Goal: Information Seeking & Learning: Learn about a topic

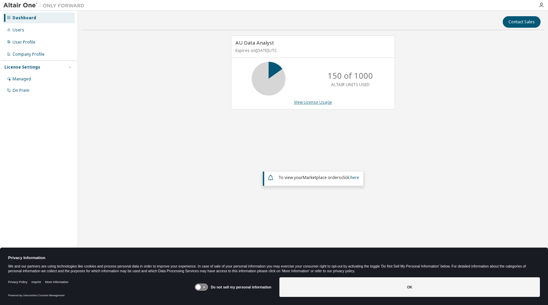
click at [320, 102] on link "View License Usage" at bounding box center [313, 102] width 38 height 6
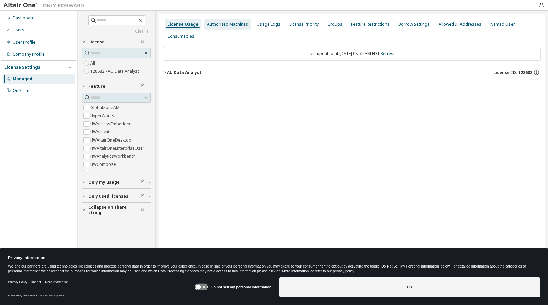
click at [227, 26] on div "Authorized Machines" at bounding box center [227, 24] width 41 height 5
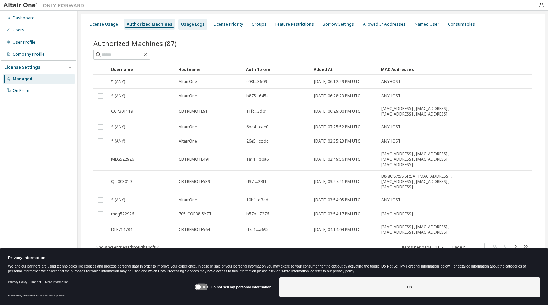
click at [191, 25] on div "Usage Logs" at bounding box center [193, 24] width 24 height 5
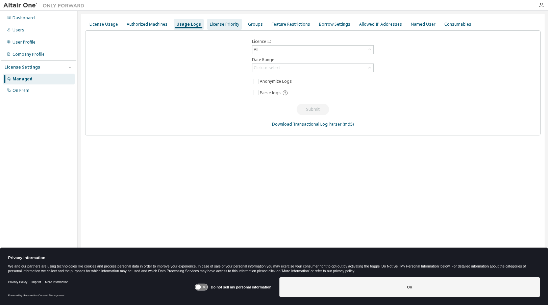
click at [210, 23] on div "License Priority" at bounding box center [224, 24] width 29 height 5
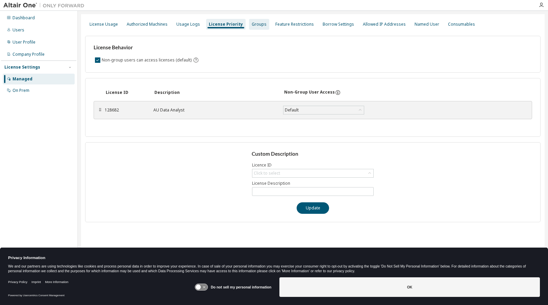
click at [253, 26] on div "Groups" at bounding box center [259, 24] width 15 height 5
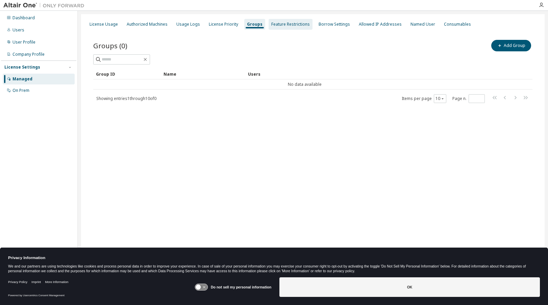
click at [284, 24] on div "Feature Restrictions" at bounding box center [290, 24] width 38 height 5
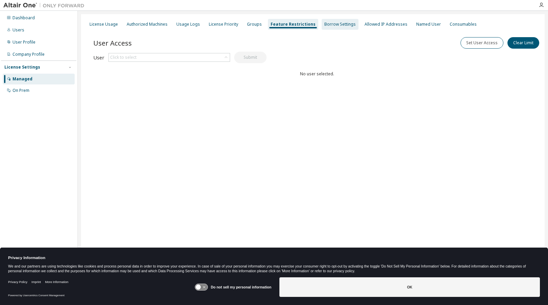
click at [324, 24] on div "Borrow Settings" at bounding box center [339, 24] width 31 height 5
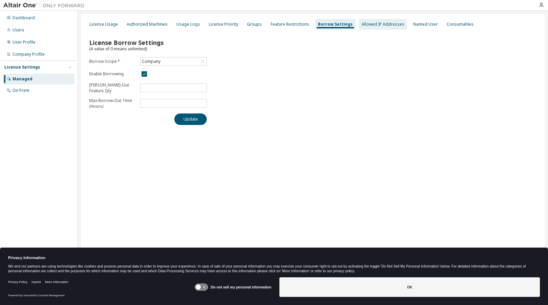
click at [366, 24] on div "Allowed IP Addresses" at bounding box center [382, 24] width 43 height 5
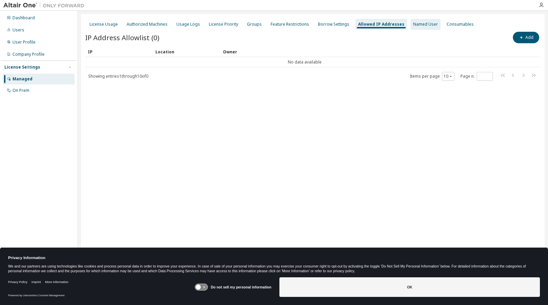
click at [415, 25] on div "Named User" at bounding box center [425, 24] width 25 height 5
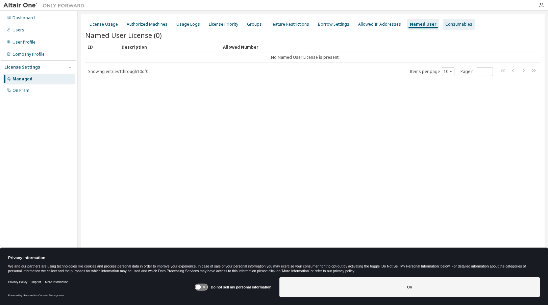
click at [450, 25] on div "Consumables" at bounding box center [458, 24] width 27 height 5
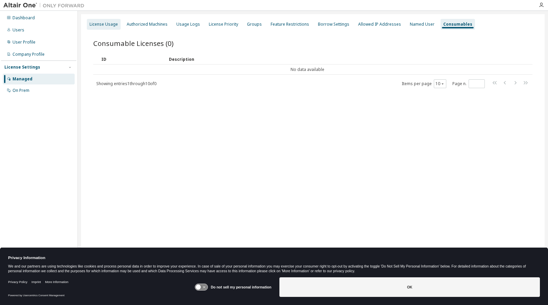
click at [97, 29] on div "License Usage" at bounding box center [104, 24] width 34 height 11
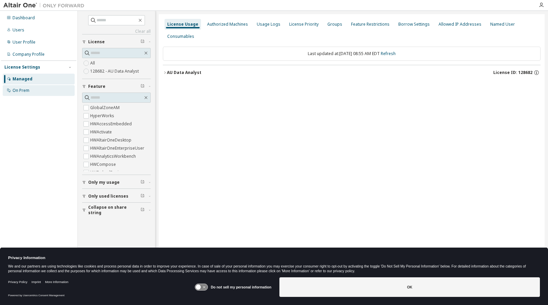
click at [23, 92] on div "On Prem" at bounding box center [20, 90] width 17 height 5
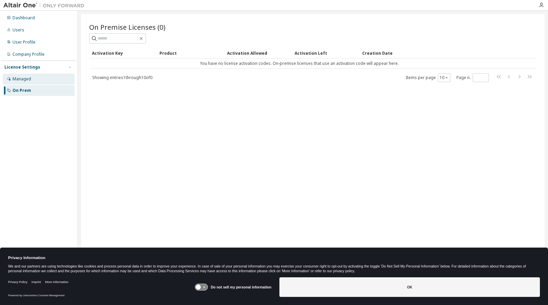
click at [21, 80] on div "Managed" at bounding box center [21, 78] width 19 height 5
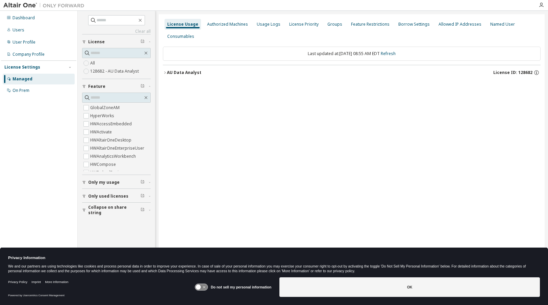
click at [165, 72] on icon "button" at bounding box center [165, 73] width 4 height 4
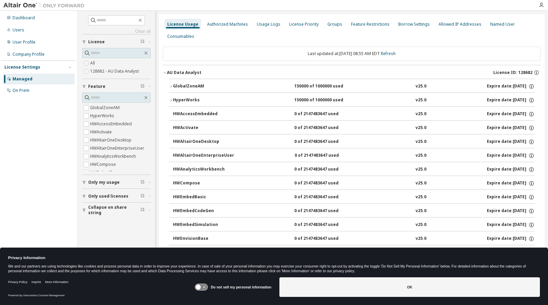
click at [32, 158] on div "Dashboard Users User Profile Company Profile License Settings Managed On Prem" at bounding box center [38, 142] width 75 height 260
click at [534, 73] on icon "button" at bounding box center [536, 73] width 6 height 6
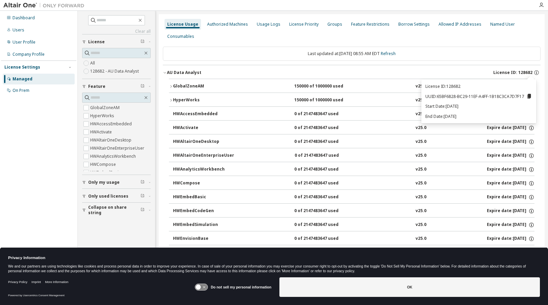
click at [457, 87] on p "License ID: 128682" at bounding box center [478, 86] width 107 height 6
click at [392, 53] on link "Refresh" at bounding box center [387, 54] width 15 height 6
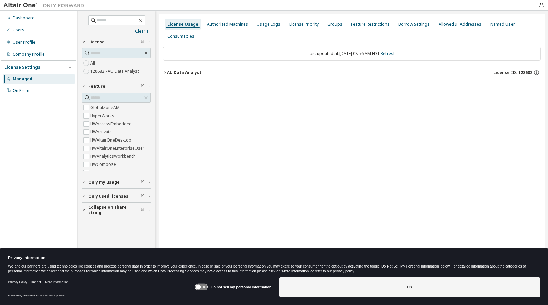
click at [546, 163] on div "Clear all Collapse on share string Only used licenses Only my usage Feature Glo…" at bounding box center [313, 148] width 470 height 274
click at [67, 149] on div "Dashboard Users User Profile Company Profile License Settings Managed On Prem" at bounding box center [38, 142] width 75 height 260
click at [283, 120] on div "License Usage Authorized Machines Usage Logs License Priority Groups Feature Re…" at bounding box center [352, 148] width 386 height 268
click at [167, 75] on div "AU Data Analyst" at bounding box center [184, 72] width 34 height 5
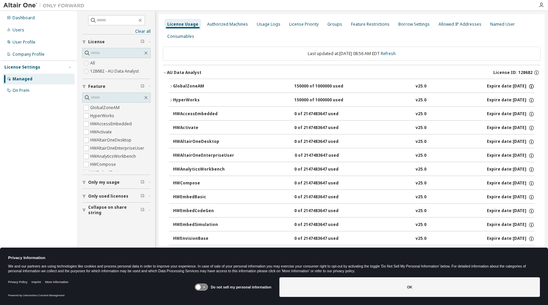
click at [529, 85] on icon "button" at bounding box center [531, 86] width 6 height 6
click at [512, 108] on p "Borrow Limits: 336" at bounding box center [511, 108] width 35 height 6
click at [528, 85] on icon "button" at bounding box center [531, 86] width 6 height 6
click at [528, 99] on icon "button" at bounding box center [531, 100] width 6 height 6
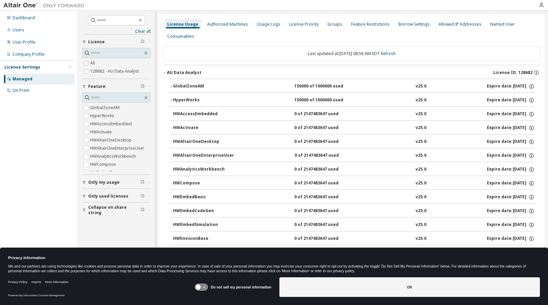
click at [169, 100] on icon "button" at bounding box center [171, 100] width 4 height 4
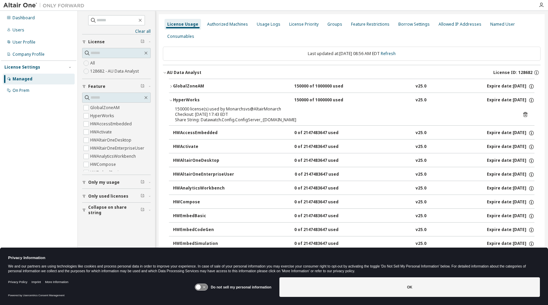
click at [165, 72] on icon "button" at bounding box center [165, 73] width 4 height 4
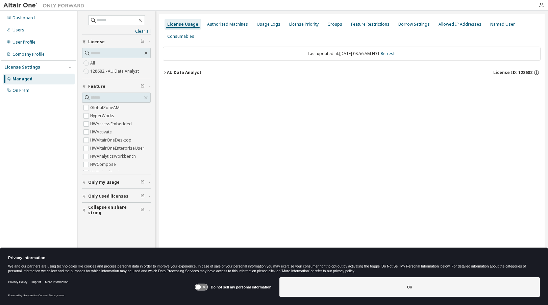
click at [165, 72] on icon "button" at bounding box center [165, 73] width 4 height 4
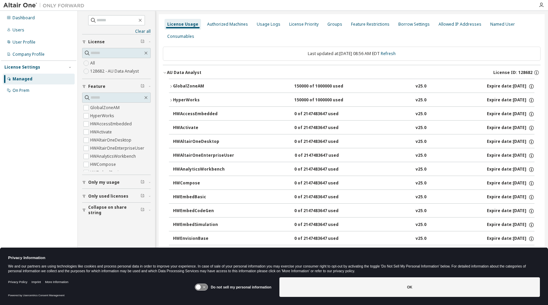
click at [170, 84] on icon "button" at bounding box center [171, 86] width 4 height 4
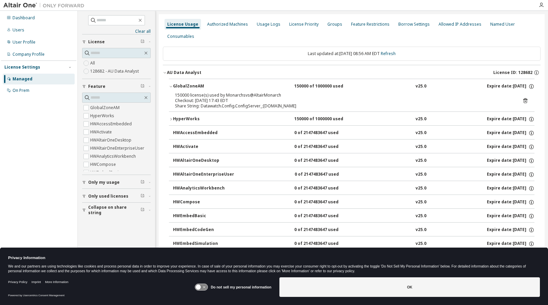
click at [171, 119] on icon "button" at bounding box center [171, 119] width 4 height 4
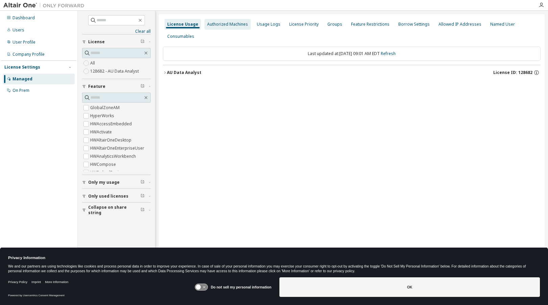
click at [240, 24] on div "Authorized Machines" at bounding box center [227, 24] width 41 height 5
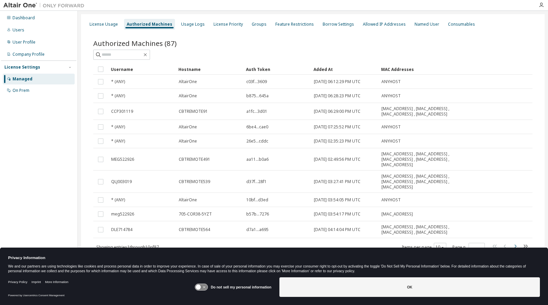
click at [515, 246] on icon "button" at bounding box center [515, 245] width 2 height 3
type input "*"
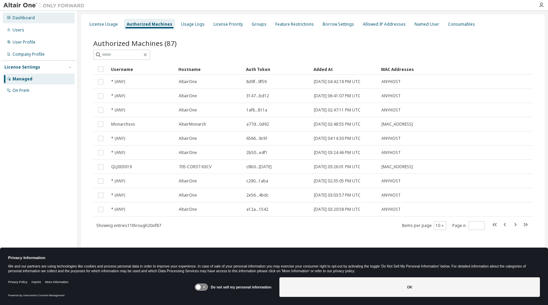
click at [17, 19] on div "Dashboard" at bounding box center [23, 17] width 22 height 5
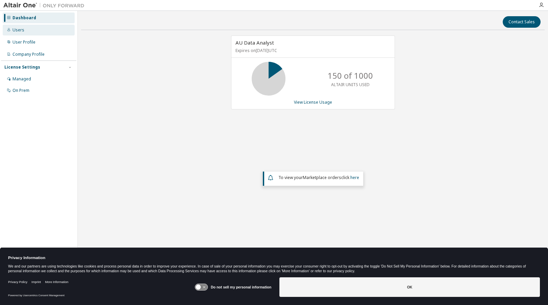
click at [26, 30] on div "Users" at bounding box center [39, 30] width 72 height 11
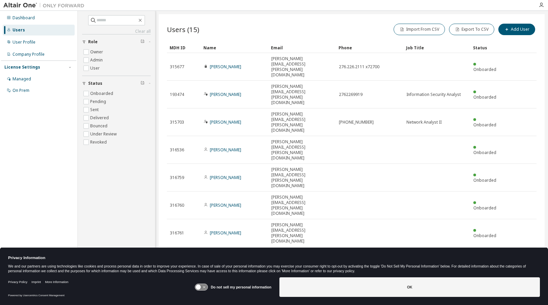
click at [17, 5] on img at bounding box center [45, 5] width 84 height 7
click at [21, 141] on div "Dashboard Users User Profile Company Profile License Settings Managed On Prem" at bounding box center [38, 142] width 75 height 260
click at [22, 5] on img at bounding box center [45, 5] width 84 height 7
click at [19, 18] on div "Dashboard" at bounding box center [23, 17] width 22 height 5
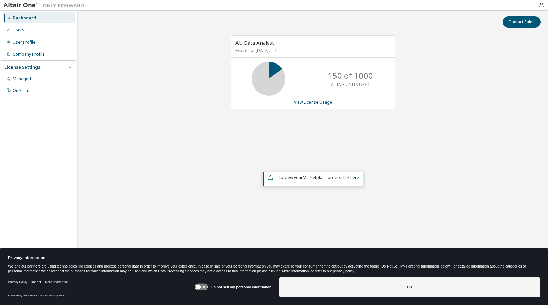
click at [21, 6] on img at bounding box center [45, 5] width 84 height 7
click at [544, 4] on div at bounding box center [541, 4] width 14 height 5
click at [542, 5] on icon "button" at bounding box center [540, 4] width 5 height 5
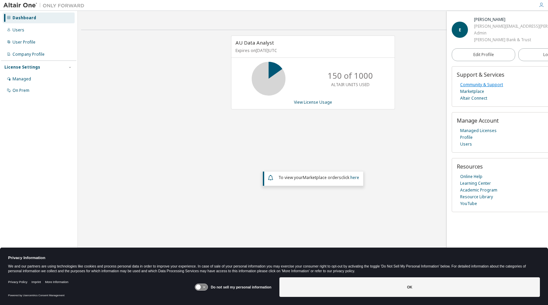
click at [478, 85] on link "Community & Support" at bounding box center [481, 84] width 43 height 7
click at [301, 103] on link "View License Usage" at bounding box center [313, 102] width 38 height 6
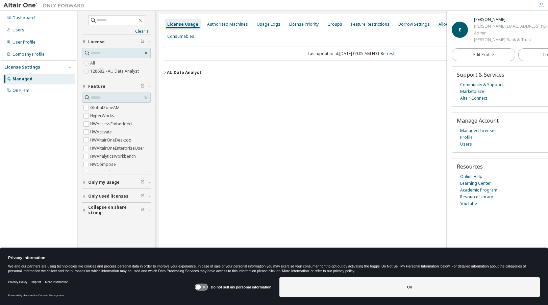
click at [164, 73] on icon "button" at bounding box center [165, 73] width 4 height 4
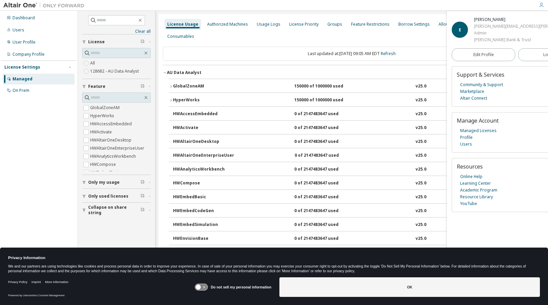
click at [164, 73] on icon "button" at bounding box center [164, 72] width 2 height 1
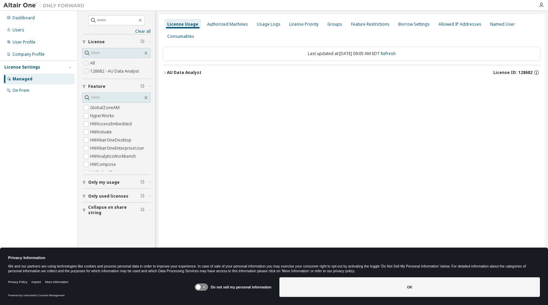
drag, startPoint x: 495, startPoint y: 73, endPoint x: 524, endPoint y: 72, distance: 29.1
click at [524, 72] on span "License ID: 128682" at bounding box center [512, 72] width 39 height 5
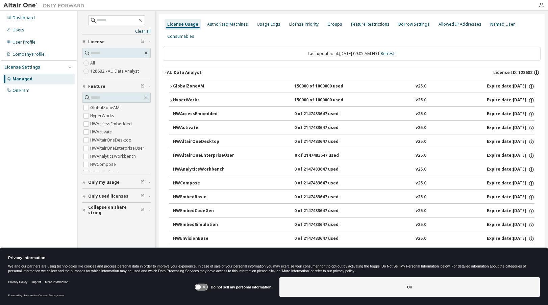
click at [534, 73] on icon "button" at bounding box center [536, 73] width 6 height 6
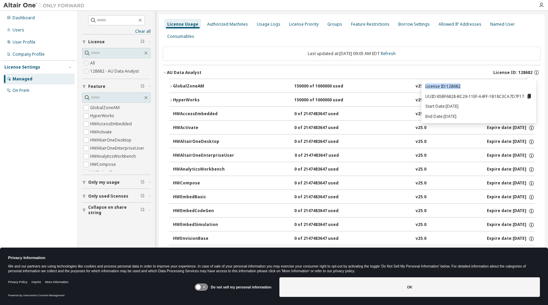
drag, startPoint x: 468, startPoint y: 86, endPoint x: 424, endPoint y: 88, distance: 43.9
click at [424, 88] on div "License ID: 128682 UUID: 65BF6828-BC29-11EF-A4FF-1B18C3CA7D7F17 Start Date: 202…" at bounding box center [478, 101] width 115 height 44
copy p "License ID: 128682"
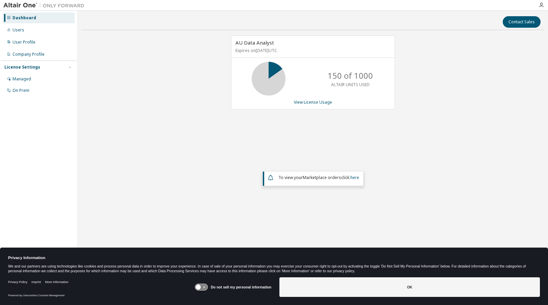
click at [16, 6] on img at bounding box center [45, 5] width 84 height 7
click at [16, 31] on div "Users" at bounding box center [18, 29] width 12 height 5
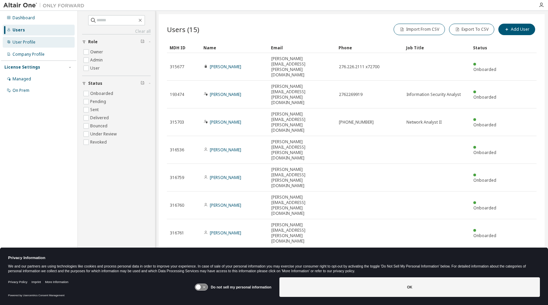
click at [22, 42] on div "User Profile" at bounding box center [23, 41] width 23 height 5
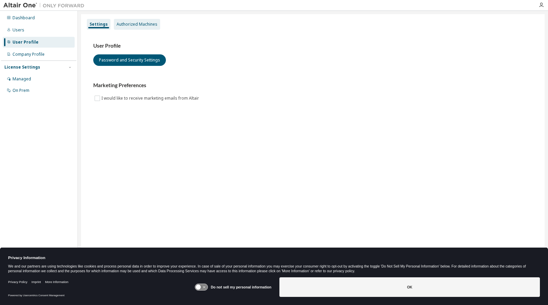
click at [130, 24] on div "Authorized Machines" at bounding box center [136, 24] width 41 height 5
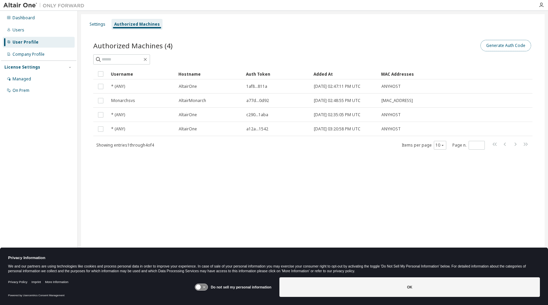
click at [517, 49] on button "Generate Auth Code" at bounding box center [505, 45] width 51 height 11
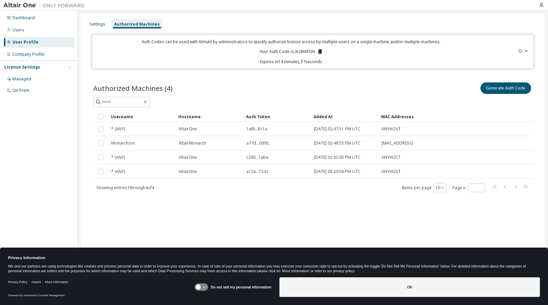
click at [526, 52] on icon at bounding box center [526, 51] width 4 height 4
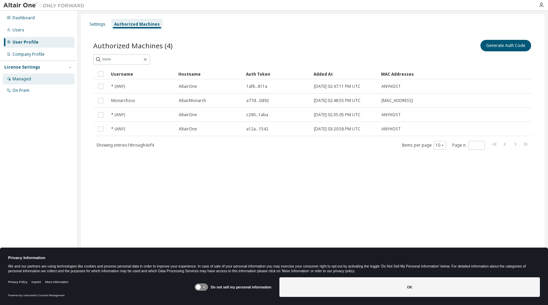
click at [12, 79] on div "Managed" at bounding box center [21, 78] width 19 height 5
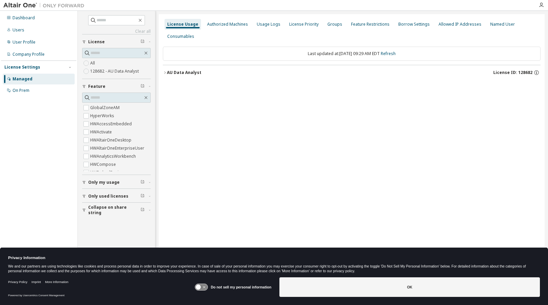
click at [102, 211] on span "Collapse on share string" at bounding box center [114, 210] width 52 height 11
click at [101, 210] on span "Collapse on share string" at bounding box center [114, 210] width 52 height 11
click at [97, 196] on span "Only used licenses" at bounding box center [108, 195] width 40 height 5
click at [96, 183] on span "Only my usage" at bounding box center [103, 182] width 31 height 5
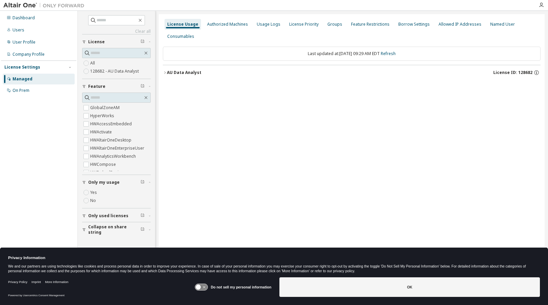
click at [96, 183] on span "Only my usage" at bounding box center [103, 182] width 31 height 5
click at [85, 194] on button "Only used licenses" at bounding box center [116, 196] width 69 height 15
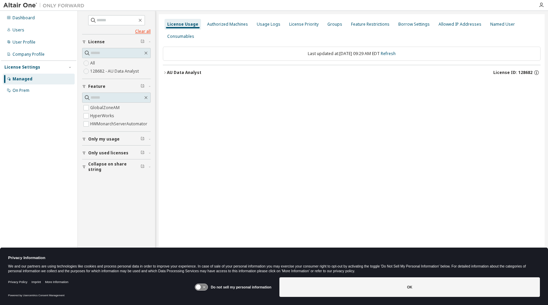
click at [140, 31] on link "Clear all" at bounding box center [116, 31] width 69 height 5
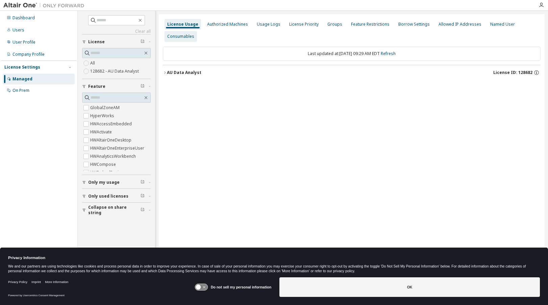
click at [179, 38] on div "Consumables" at bounding box center [180, 36] width 27 height 5
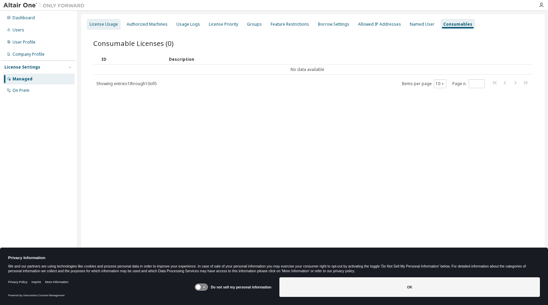
click at [108, 24] on div "License Usage" at bounding box center [103, 24] width 28 height 5
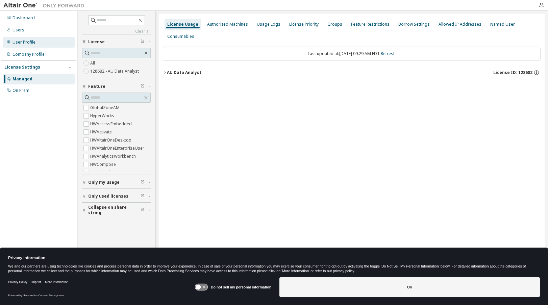
click at [18, 40] on div "User Profile" at bounding box center [23, 41] width 23 height 5
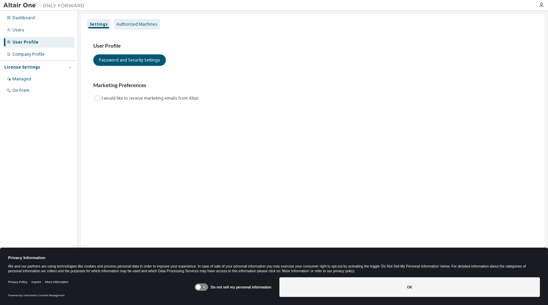
click at [127, 27] on div "Authorized Machines" at bounding box center [137, 24] width 46 height 11
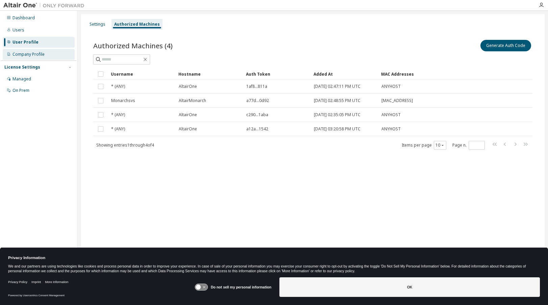
drag, startPoint x: 33, startPoint y: 57, endPoint x: 31, endPoint y: 54, distance: 3.8
click at [33, 57] on div "Company Profile" at bounding box center [39, 54] width 72 height 11
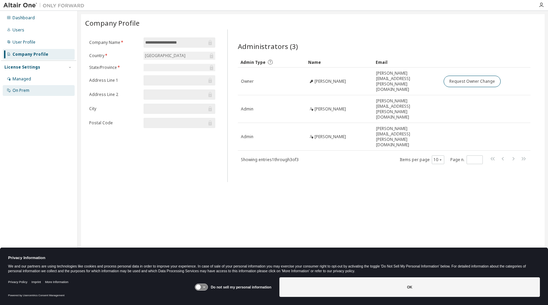
click at [26, 91] on div "On Prem" at bounding box center [20, 90] width 17 height 5
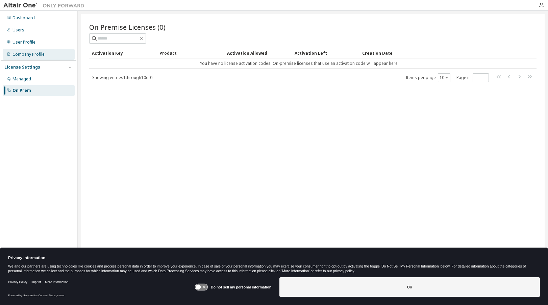
click at [20, 52] on div "Company Profile" at bounding box center [28, 54] width 32 height 5
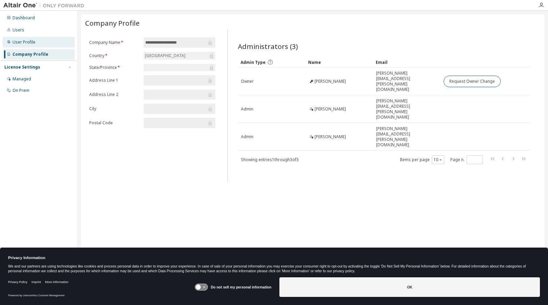
click at [19, 40] on div "User Profile" at bounding box center [23, 41] width 23 height 5
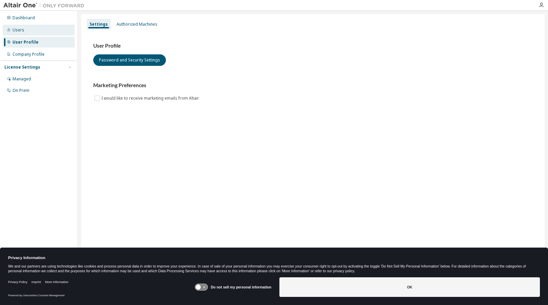
click at [19, 28] on div "Users" at bounding box center [18, 29] width 12 height 5
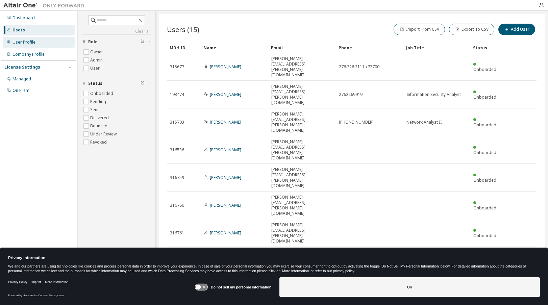
click at [24, 47] on div "User Profile" at bounding box center [39, 42] width 72 height 11
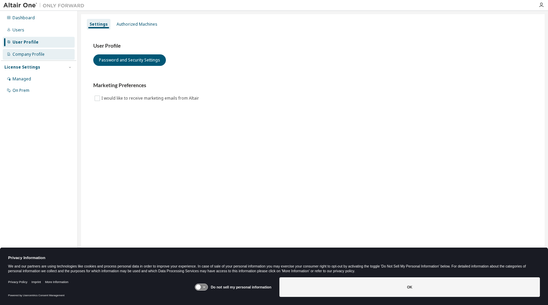
click at [26, 54] on div "Company Profile" at bounding box center [28, 54] width 32 height 5
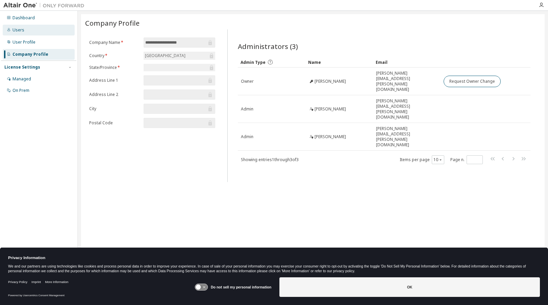
click at [16, 28] on div "Users" at bounding box center [18, 29] width 12 height 5
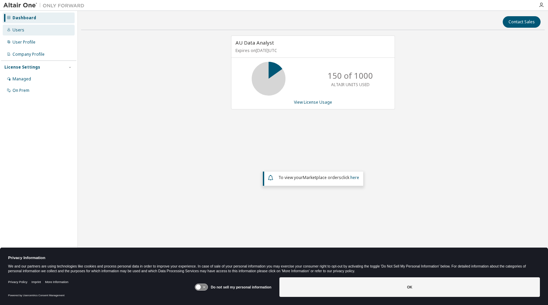
click at [15, 28] on div "Users" at bounding box center [18, 29] width 12 height 5
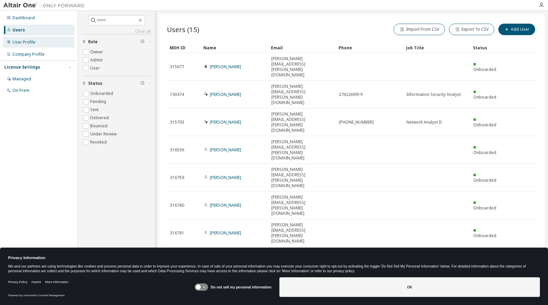
click at [20, 41] on div "User Profile" at bounding box center [23, 41] width 23 height 5
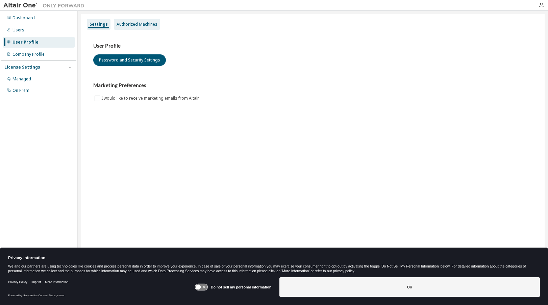
click at [125, 24] on div "Authorized Machines" at bounding box center [136, 24] width 41 height 5
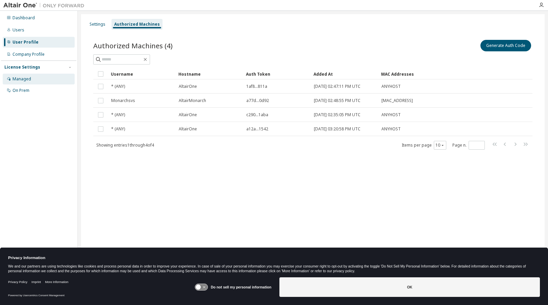
click at [22, 80] on div "Managed" at bounding box center [21, 78] width 19 height 5
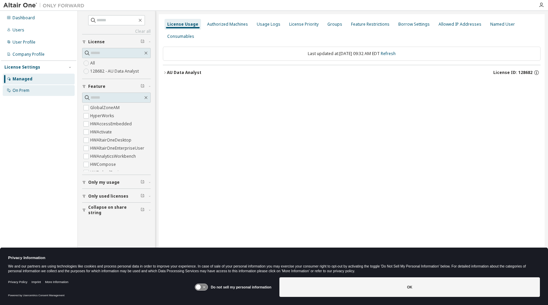
click at [21, 91] on div "On Prem" at bounding box center [20, 90] width 17 height 5
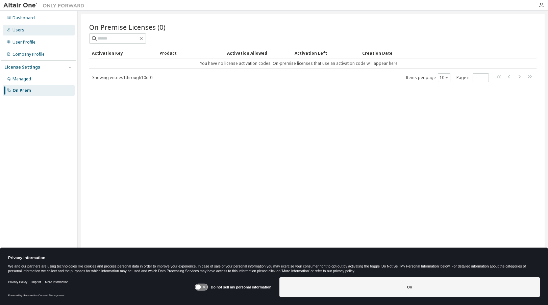
click at [21, 29] on div "Users" at bounding box center [18, 29] width 12 height 5
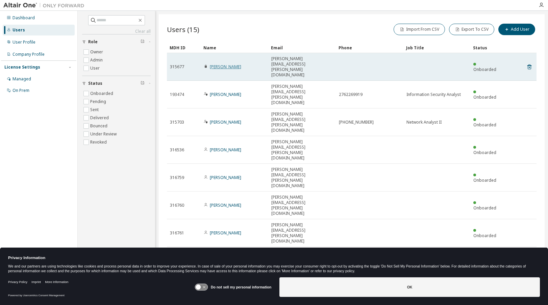
click at [220, 64] on link "Matt Speare" at bounding box center [225, 67] width 31 height 6
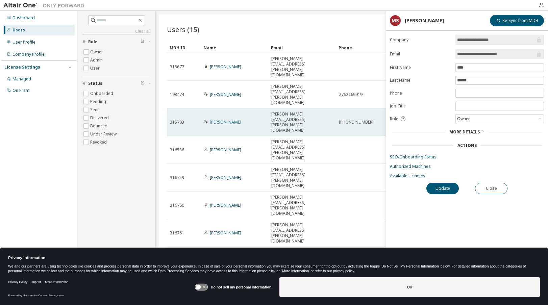
click at [212, 119] on link "Elihue Stitt" at bounding box center [225, 122] width 31 height 6
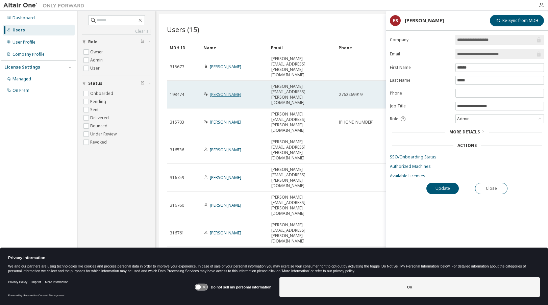
click at [217, 91] on link "Carlos Delgado" at bounding box center [225, 94] width 31 height 6
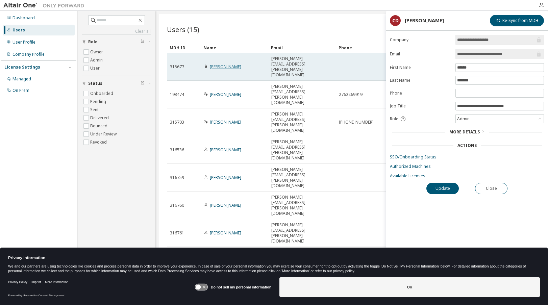
click at [215, 64] on link "Matt Speare" at bounding box center [225, 67] width 31 height 6
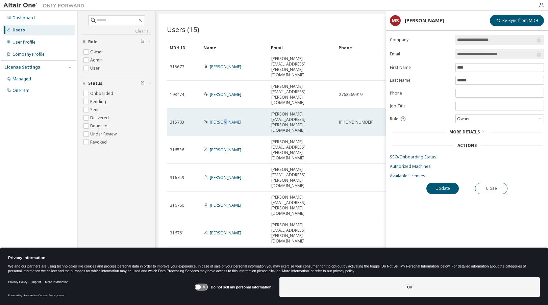
click at [221, 119] on link "Elihue Stitt" at bounding box center [225, 122] width 31 height 6
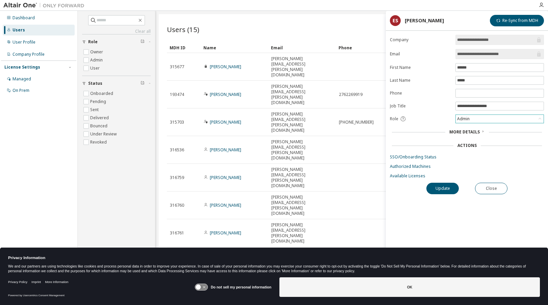
click at [478, 120] on div "Admin" at bounding box center [499, 119] width 88 height 8
click at [438, 119] on div "Role" at bounding box center [420, 119] width 61 height 6
click at [463, 132] on span "More Details" at bounding box center [464, 132] width 30 height 6
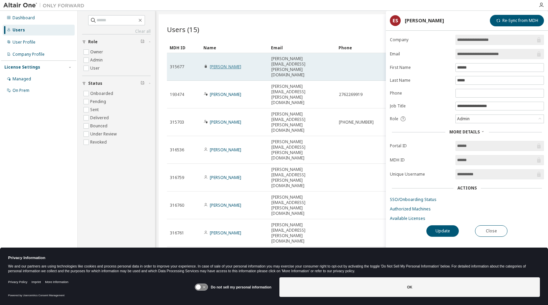
click at [221, 64] on link "Matt Speare" at bounding box center [225, 67] width 31 height 6
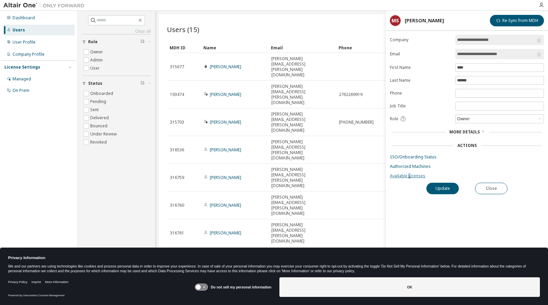
click at [408, 174] on link "Available Licenses" at bounding box center [467, 175] width 154 height 5
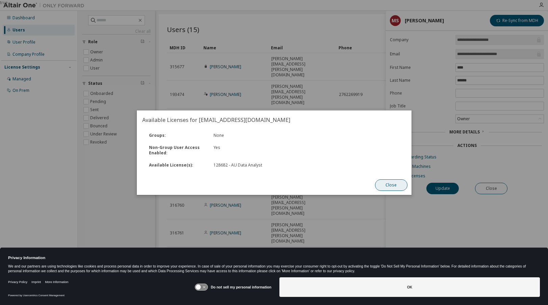
click at [390, 184] on button "Close" at bounding box center [390, 184] width 32 height 11
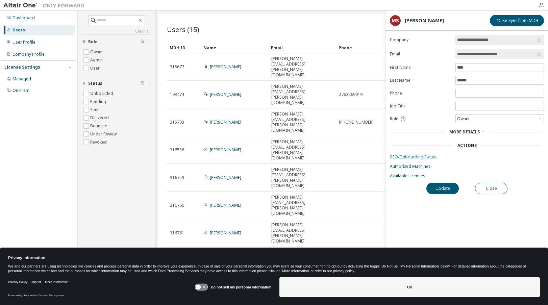
click at [408, 156] on link "SSO/Onboarding Status" at bounding box center [467, 156] width 154 height 5
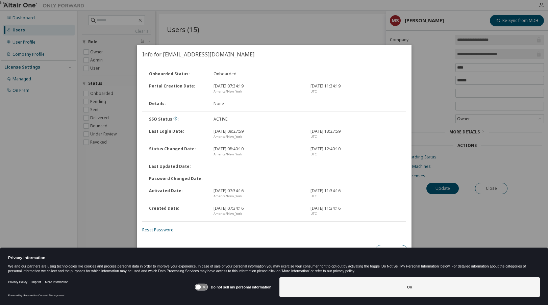
click at [391, 234] on div "Onboarded Status : Onboarded Portal Creation Date : Sep 8, 2022, 07:34:19 Ameri…" at bounding box center [274, 152] width 274 height 177
click at [391, 245] on button "Close" at bounding box center [390, 250] width 32 height 11
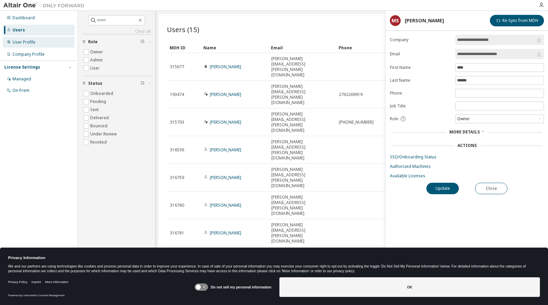
click at [29, 40] on div "User Profile" at bounding box center [23, 41] width 23 height 5
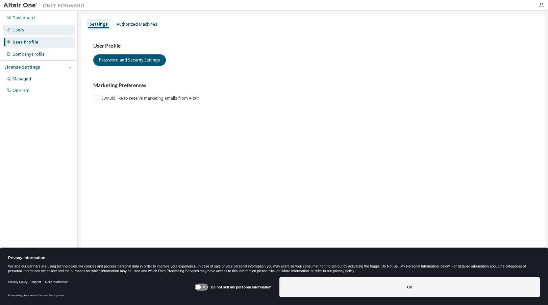
click at [18, 30] on div "Users" at bounding box center [18, 29] width 12 height 5
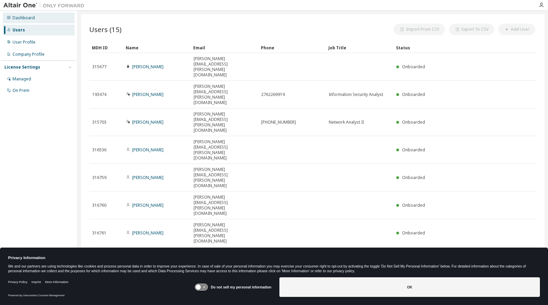
click at [22, 20] on div "Dashboard" at bounding box center [23, 17] width 22 height 5
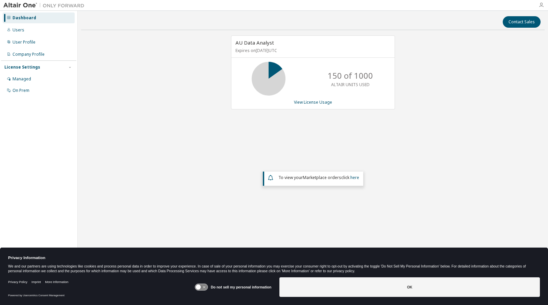
click at [542, 5] on icon "button" at bounding box center [540, 4] width 5 height 5
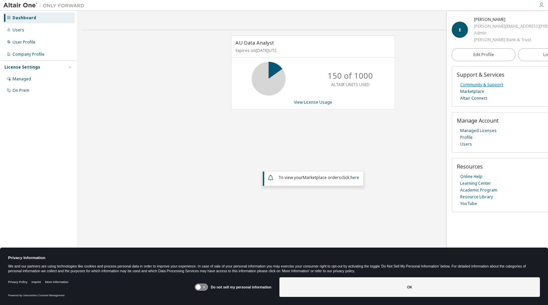
click at [469, 83] on link "Community & Support" at bounding box center [481, 84] width 43 height 7
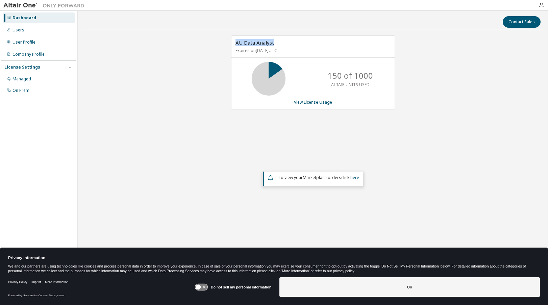
drag, startPoint x: 235, startPoint y: 43, endPoint x: 273, endPoint y: 43, distance: 38.1
click at [273, 43] on div "AU Data Analyst Expires on [DATE] UTC" at bounding box center [312, 47] width 163 height 22
copy span "AU Data Analyst"
